Goal: Task Accomplishment & Management: Use online tool/utility

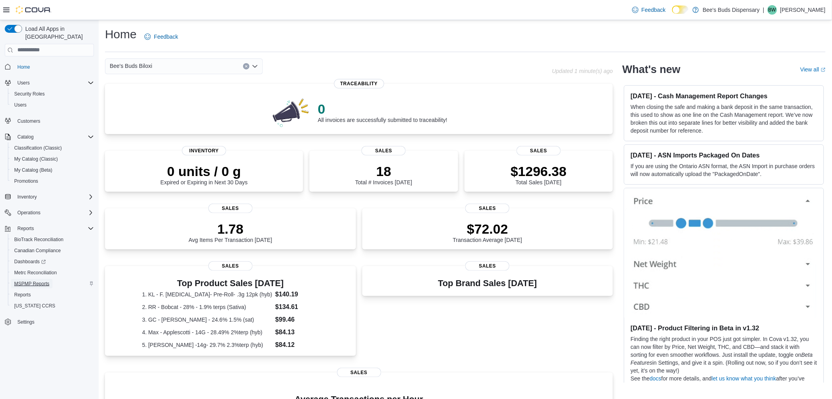
click at [33, 281] on span "MSPMP Reports" at bounding box center [31, 284] width 35 height 6
click at [54, 208] on div "Operations" at bounding box center [54, 212] width 80 height 9
click at [47, 221] on span "Cash Management" at bounding box center [34, 224] width 40 height 6
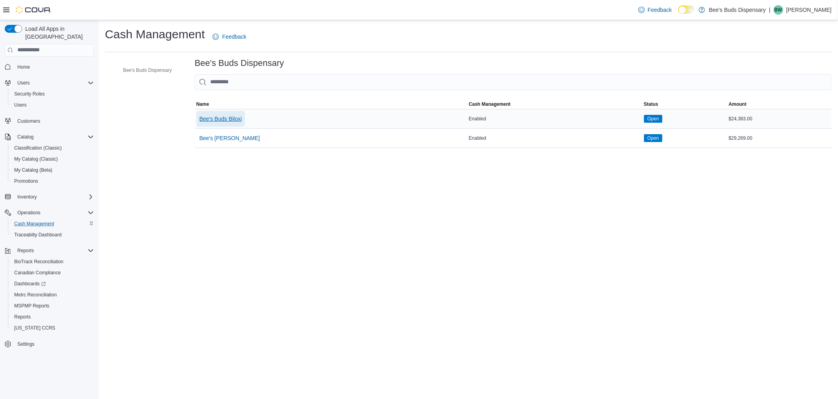
click at [228, 119] on span "Bee's Buds Biloxi" at bounding box center [221, 119] width 43 height 8
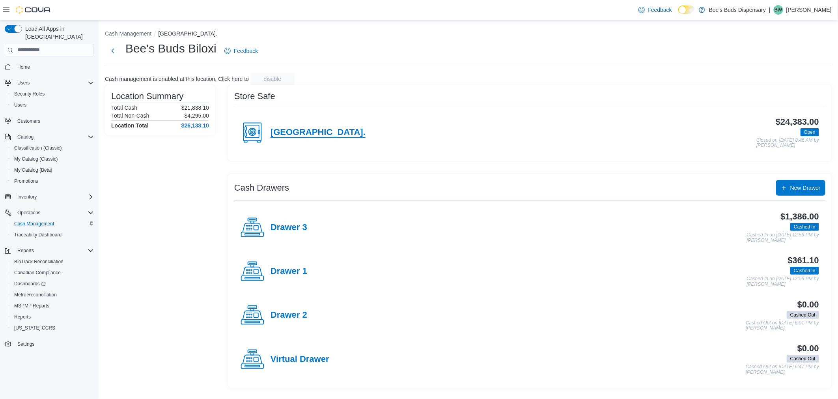
click at [290, 131] on h4 "[GEOGRAPHIC_DATA]." at bounding box center [318, 132] width 95 height 10
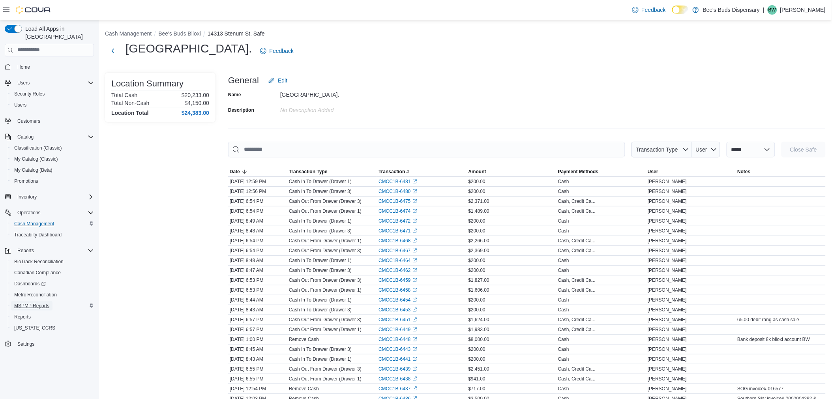
click at [37, 303] on span "MSPMP Reports" at bounding box center [31, 306] width 35 height 6
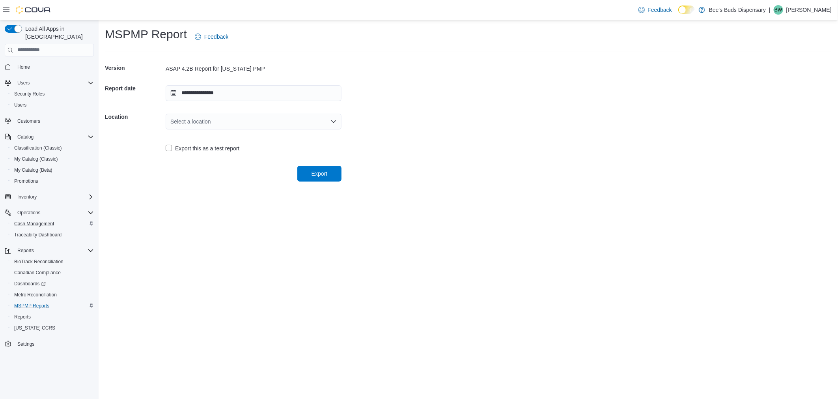
click at [199, 121] on div "Select a location" at bounding box center [254, 122] width 176 height 16
click at [195, 147] on span "Bee's Buds Biloxi" at bounding box center [258, 146] width 157 height 8
